Goal: Task Accomplishment & Management: Manage account settings

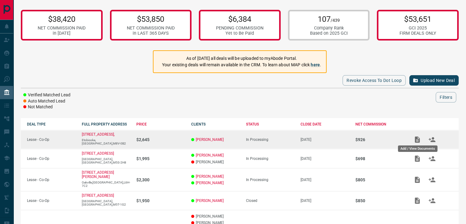
click at [420, 138] on icon "Add / View Documents" at bounding box center [417, 139] width 7 height 7
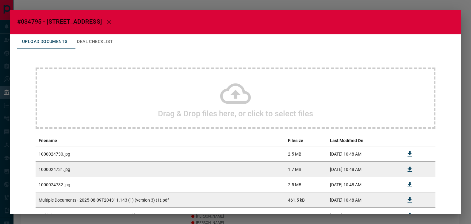
click at [239, 108] on icon at bounding box center [235, 93] width 31 height 31
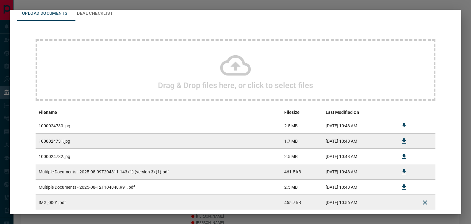
scroll to position [64, 0]
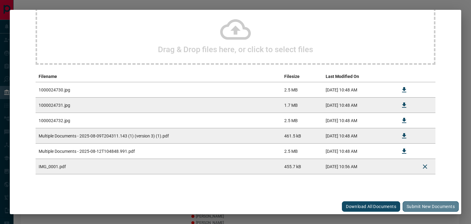
click at [427, 208] on button "Submit new documents" at bounding box center [431, 206] width 56 height 10
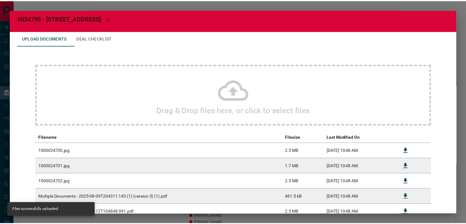
scroll to position [0, 0]
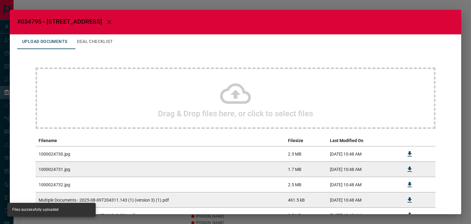
click at [111, 21] on icon "button" at bounding box center [109, 22] width 4 height 4
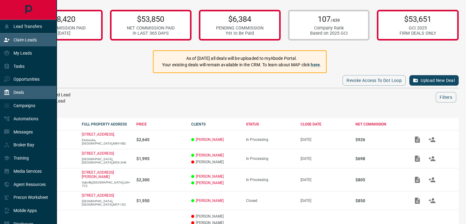
click at [19, 38] on p "Claim Leads" at bounding box center [24, 39] width 23 height 5
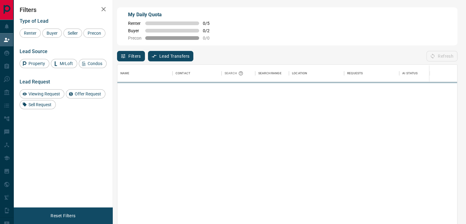
scroll to position [164, 335]
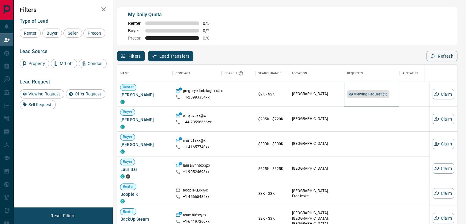
click at [373, 93] on span "Viewing Request ( 1 )" at bounding box center [371, 94] width 34 height 4
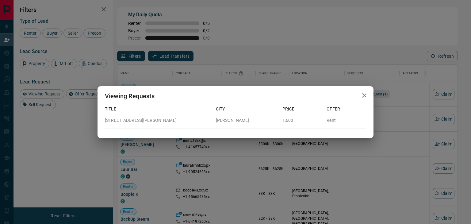
click at [364, 96] on icon "button" at bounding box center [364, 95] width 4 height 4
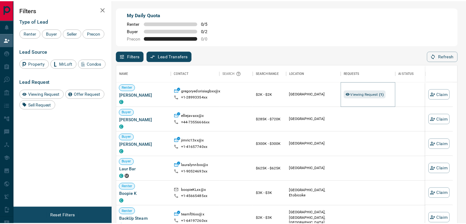
scroll to position [5, 5]
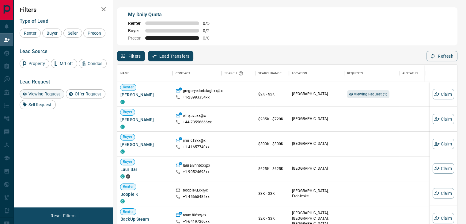
click at [46, 94] on span "Viewing Request" at bounding box center [44, 93] width 36 height 5
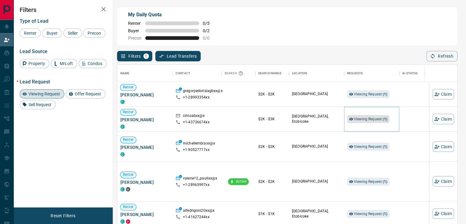
click at [377, 121] on span "Viewing Request ( 1 )" at bounding box center [371, 119] width 34 height 4
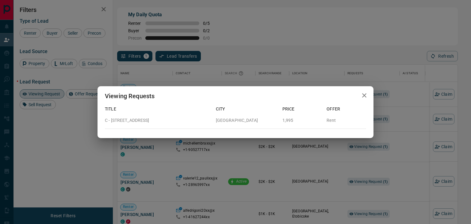
click at [363, 95] on icon "button" at bounding box center [364, 95] width 7 height 7
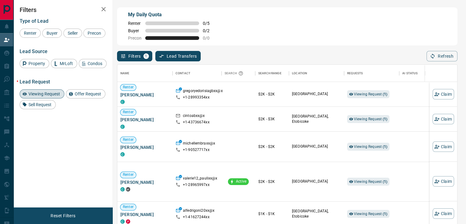
click at [49, 93] on span "Viewing Request" at bounding box center [44, 93] width 36 height 5
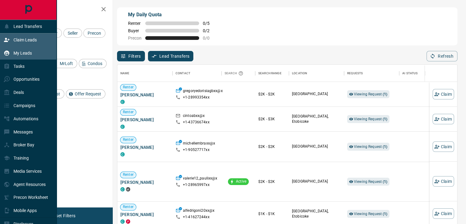
click at [12, 50] on div "My Leads" at bounding box center [18, 53] width 28 height 10
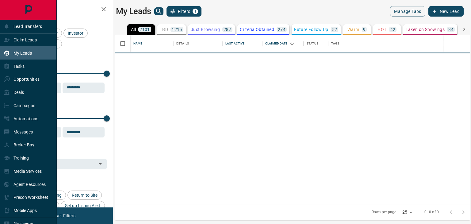
scroll to position [164, 350]
